Goal: Information Seeking & Learning: Find specific fact

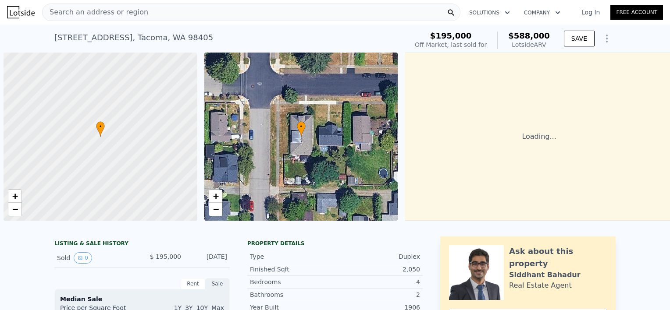
scroll to position [0, 4]
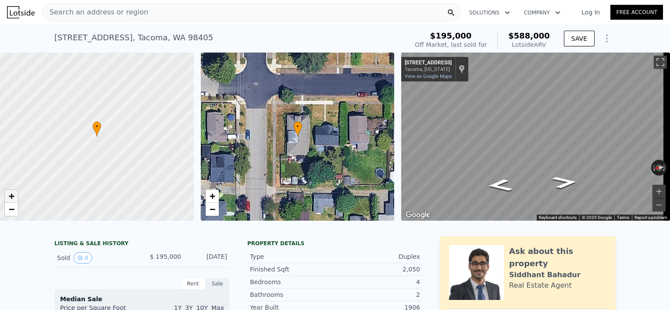
click at [10, 195] on span "+" at bounding box center [12, 196] width 6 height 11
drag, startPoint x: 124, startPoint y: 177, endPoint x: 122, endPoint y: 111, distance: 65.3
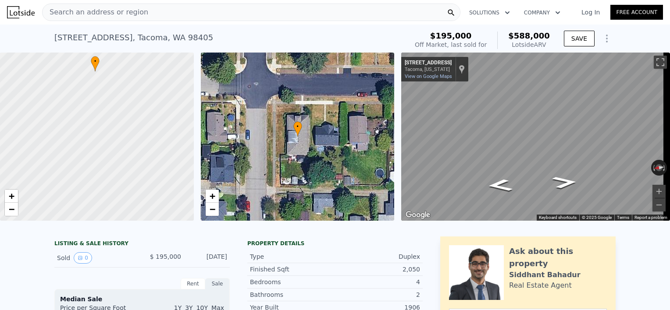
click at [122, 111] on div at bounding box center [97, 137] width 232 height 202
click at [9, 210] on span "−" at bounding box center [12, 209] width 6 height 11
click at [14, 198] on span "+" at bounding box center [12, 196] width 6 height 11
drag, startPoint x: 177, startPoint y: 140, endPoint x: 81, endPoint y: 136, distance: 96.1
click at [81, 136] on div at bounding box center [97, 137] width 232 height 202
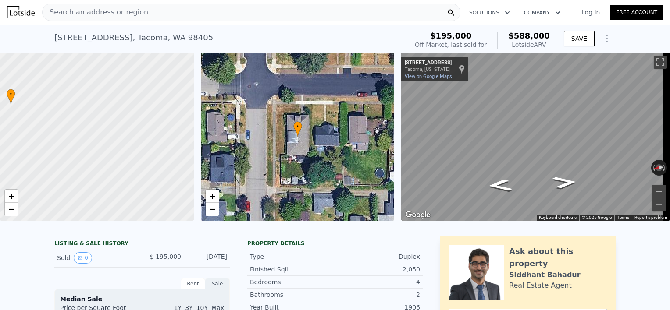
drag, startPoint x: 81, startPoint y: 164, endPoint x: 92, endPoint y: 201, distance: 38.7
click at [92, 201] on div at bounding box center [97, 137] width 232 height 202
click at [9, 198] on span "+" at bounding box center [12, 196] width 6 height 11
drag, startPoint x: 135, startPoint y: 121, endPoint x: 92, endPoint y: 77, distance: 62.3
click at [92, 77] on div at bounding box center [97, 137] width 232 height 202
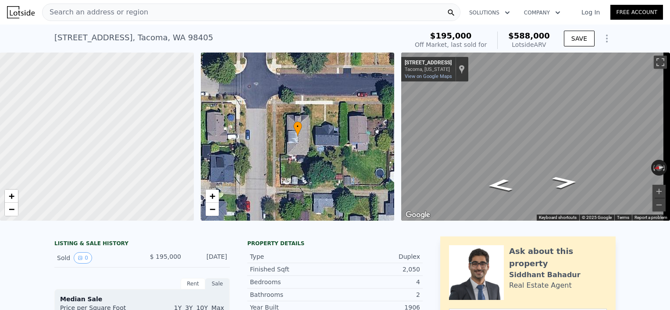
drag, startPoint x: 95, startPoint y: 151, endPoint x: 99, endPoint y: 60, distance: 91.3
click at [99, 60] on div at bounding box center [97, 137] width 232 height 202
drag, startPoint x: 93, startPoint y: 148, endPoint x: 98, endPoint y: 60, distance: 87.8
click at [98, 60] on div at bounding box center [97, 137] width 232 height 202
click at [9, 216] on div "+ −" at bounding box center [11, 202] width 14 height 27
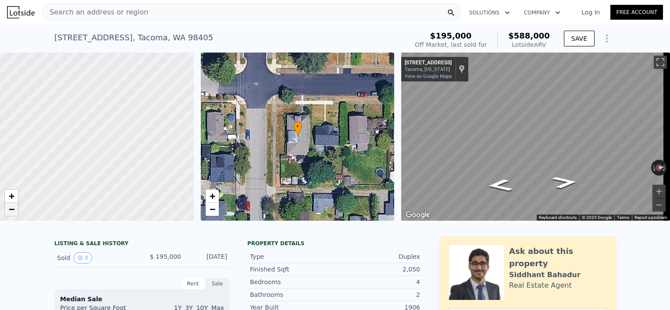
click at [11, 209] on span "−" at bounding box center [12, 209] width 6 height 11
drag, startPoint x: 47, startPoint y: 104, endPoint x: 119, endPoint y: 118, distance: 72.8
click at [119, 118] on div at bounding box center [97, 137] width 232 height 202
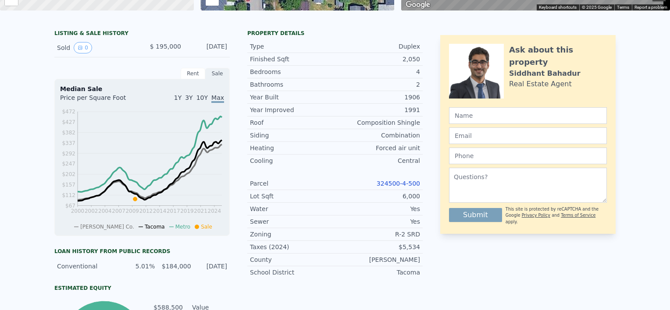
scroll to position [0, 0]
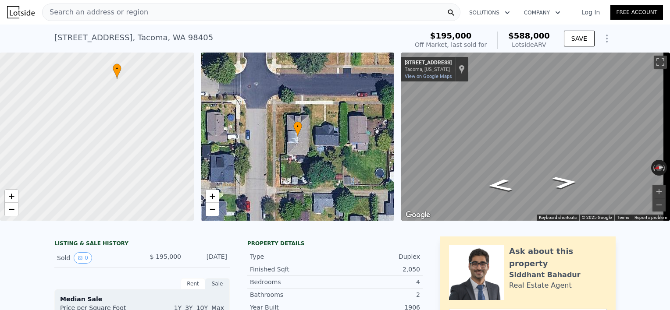
click at [227, 11] on div "Search an address or region" at bounding box center [251, 13] width 418 height 18
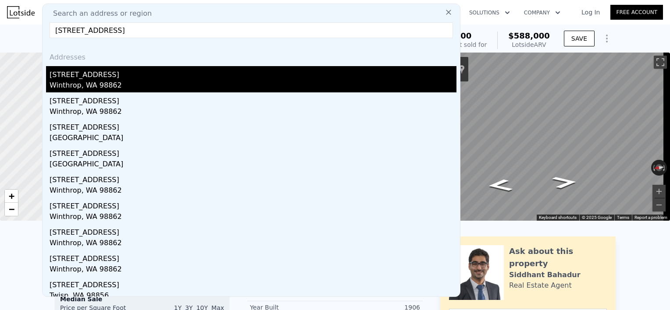
type input "[STREET_ADDRESS]"
click at [160, 83] on div "Winthrop, WA 98862" at bounding box center [253, 86] width 407 height 12
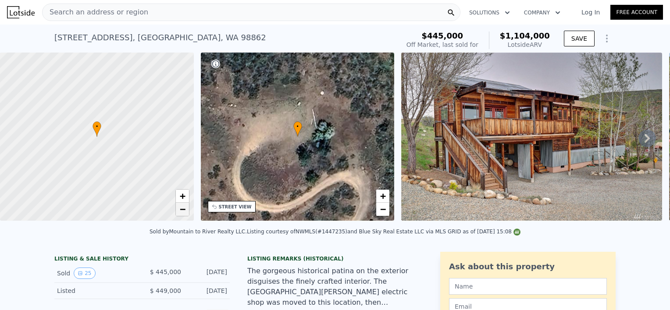
click at [179, 211] on span "−" at bounding box center [182, 209] width 6 height 11
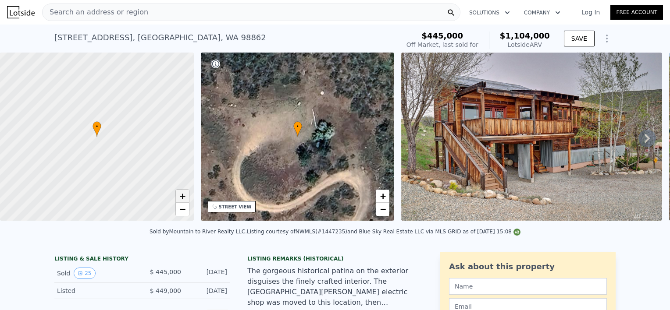
click at [181, 195] on span "+" at bounding box center [182, 196] width 6 height 11
click at [545, 153] on img at bounding box center [531, 137] width 260 height 168
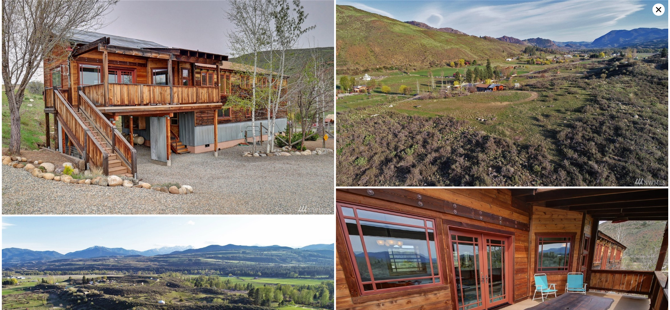
click at [263, 130] on img at bounding box center [168, 107] width 332 height 215
click at [171, 101] on img at bounding box center [168, 107] width 332 height 215
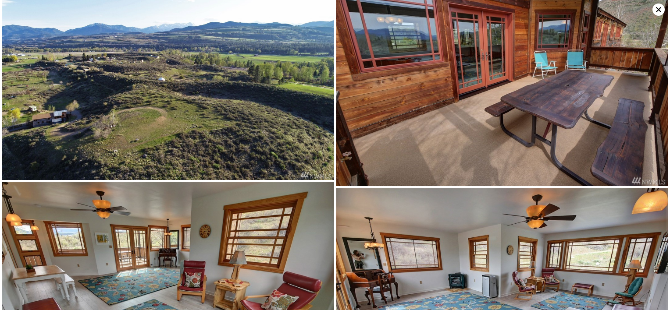
scroll to position [214, 0]
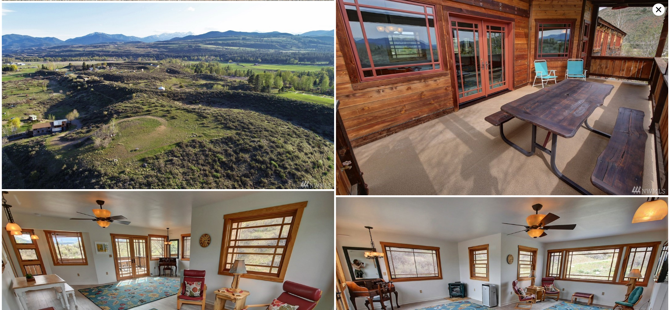
click at [656, 7] on icon at bounding box center [658, 10] width 12 height 12
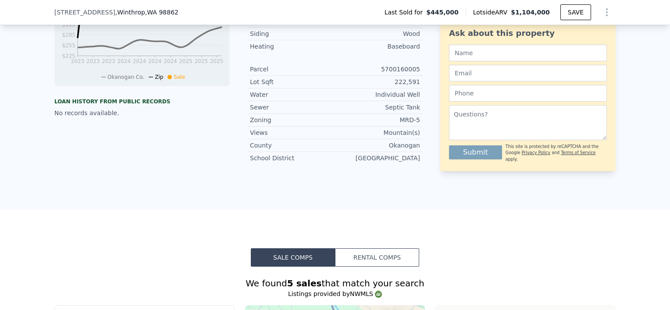
scroll to position [380, 0]
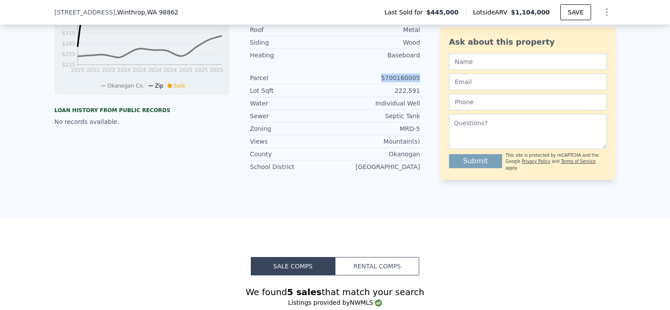
drag, startPoint x: 380, startPoint y: 83, endPoint x: 417, endPoint y: 85, distance: 36.9
click at [417, 85] on div "Parcel 5700160005" at bounding box center [334, 78] width 175 height 13
copy div "5700160005"
click at [422, 98] on div "LISTING & SALE HISTORY Sold 25 $ 445,000 [DATE] Listed $ 449,000 [DATE] Sale Ho…" at bounding box center [334, 24] width 561 height 311
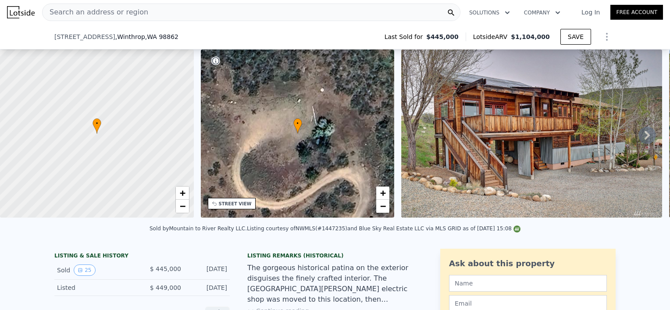
scroll to position [52, 0]
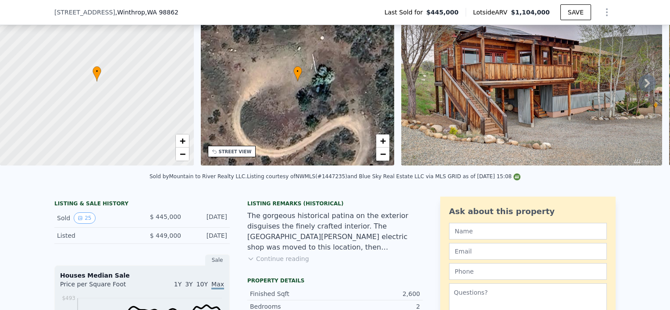
click at [247, 262] on icon at bounding box center [250, 258] width 7 height 7
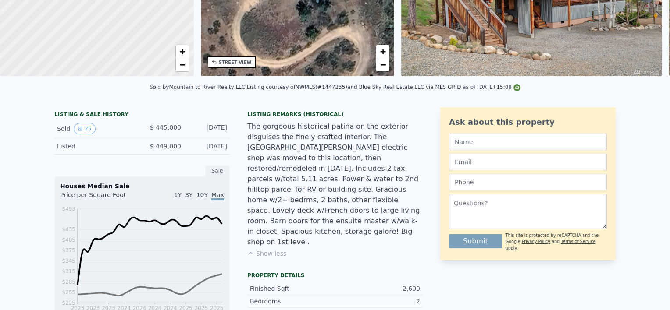
scroll to position [0, 0]
